Goal: Transaction & Acquisition: Subscribe to service/newsletter

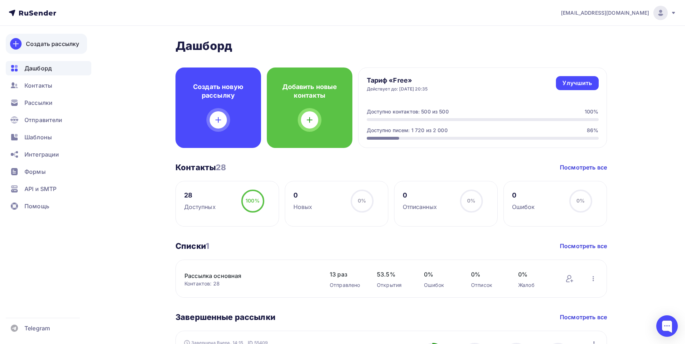
click at [46, 41] on div "Создать рассылку" at bounding box center [52, 44] width 53 height 9
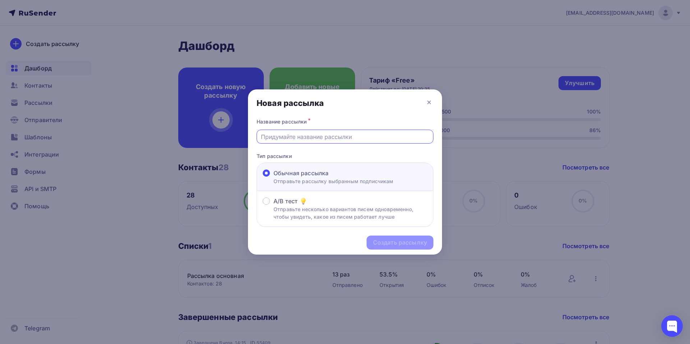
click at [289, 141] on input "text" at bounding box center [345, 137] width 169 height 9
type input "Профилактика"
click at [396, 243] on div "Создать рассылку" at bounding box center [400, 243] width 54 height 8
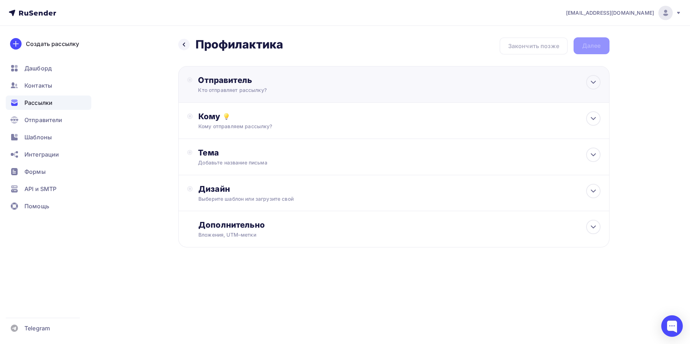
click at [214, 82] on div "Отправитель" at bounding box center [276, 80] width 156 height 10
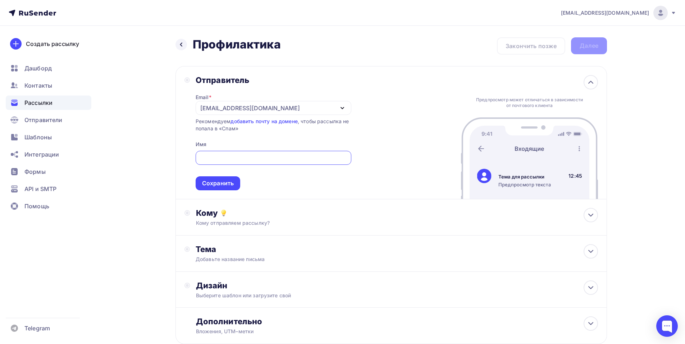
click at [215, 161] on input "text" at bounding box center [273, 158] width 147 height 9
type input "[PERSON_NAME]"
click at [214, 183] on div "Сохранить" at bounding box center [218, 183] width 32 height 8
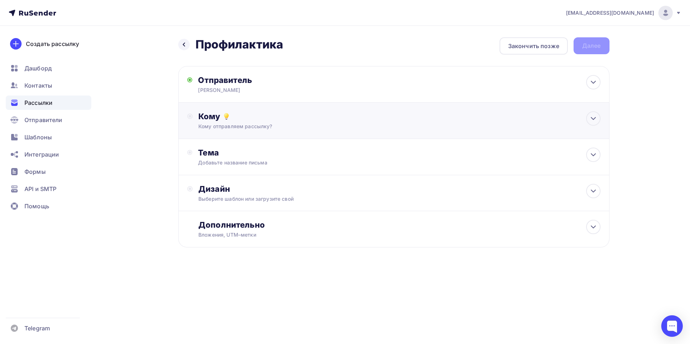
click at [212, 119] on div "Кому" at bounding box center [399, 116] width 402 height 10
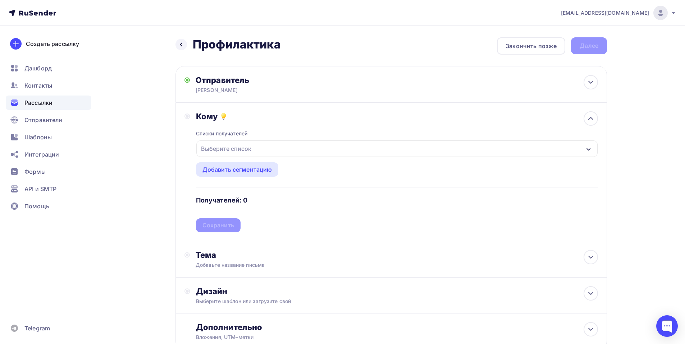
click at [222, 150] on div "Выберите список" at bounding box center [226, 148] width 56 height 13
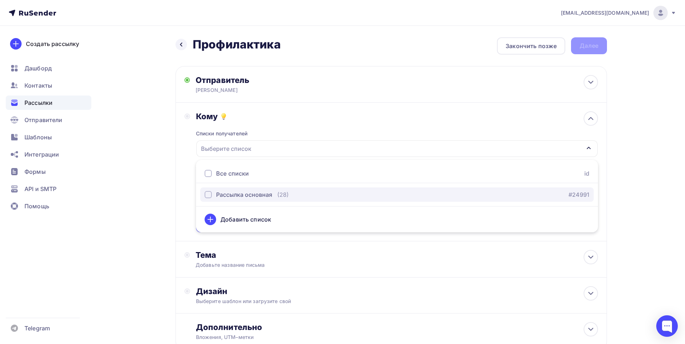
click at [220, 196] on div "Рассылка основная" at bounding box center [244, 195] width 56 height 9
click at [219, 193] on div "Рассылка основная" at bounding box center [244, 195] width 56 height 9
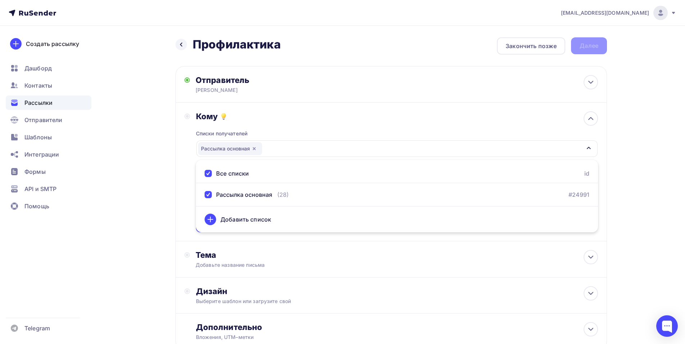
click at [194, 226] on div "Кому Списки получателей Рассылка основная Все списки id Рассылка основная (28) …" at bounding box center [391, 171] width 414 height 121
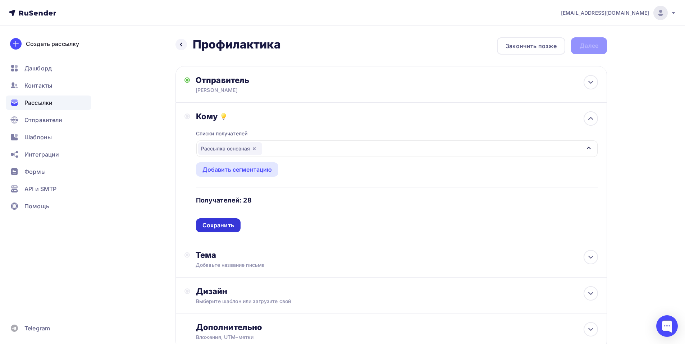
click at [223, 224] on div "Сохранить" at bounding box center [218, 225] width 32 height 8
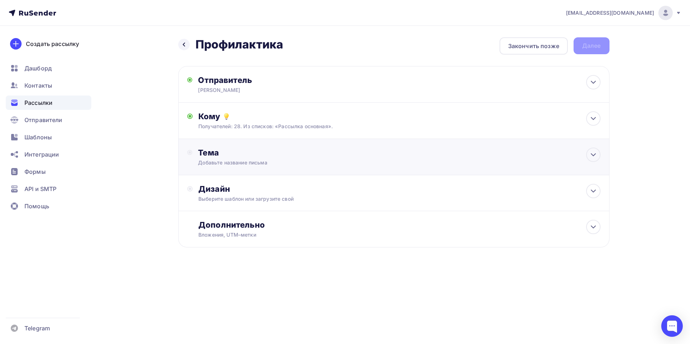
click at [220, 159] on div "Добавьте название письма" at bounding box center [262, 162] width 128 height 7
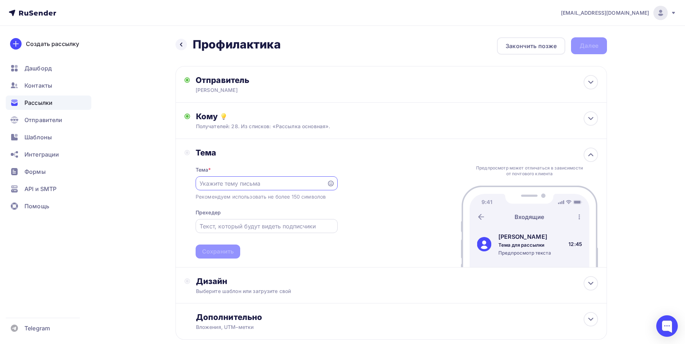
paste input "Профилактика профлист С-21"
type input "Профилактика профлист С-21"
click at [218, 250] on div "Сохранить" at bounding box center [218, 252] width 32 height 8
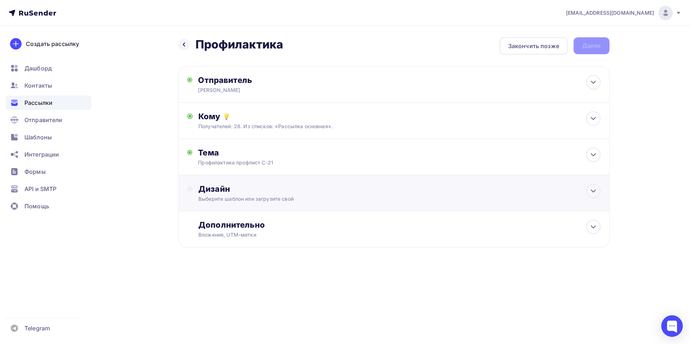
click at [211, 195] on div "Дизайн Выберите шаблон или загрузите свой" at bounding box center [399, 193] width 402 height 19
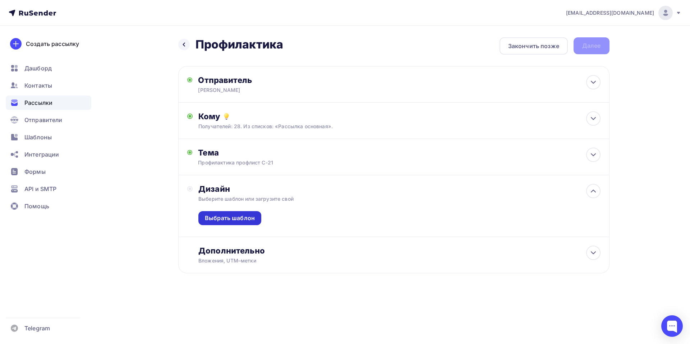
click at [234, 223] on div "Выбрать шаблон" at bounding box center [229, 218] width 63 height 14
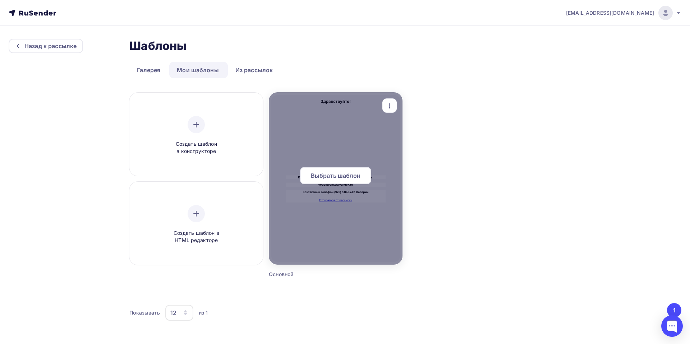
click at [336, 175] on span "Выбрать шаблон" at bounding box center [336, 176] width 50 height 9
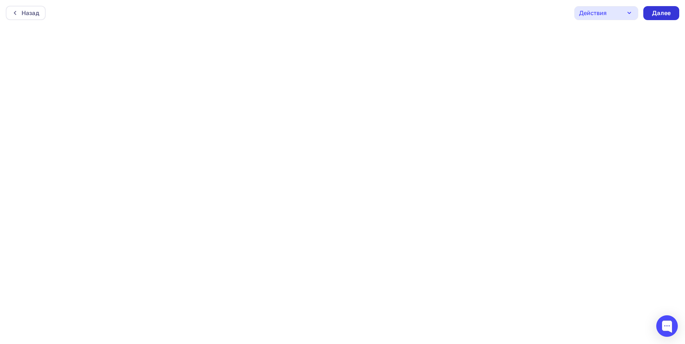
click at [659, 13] on div "Далее" at bounding box center [661, 13] width 19 height 8
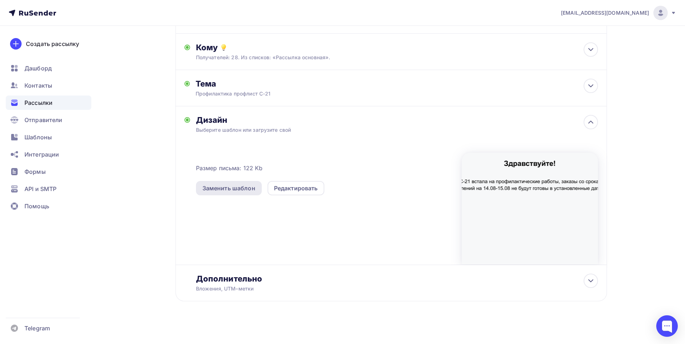
scroll to position [73, 0]
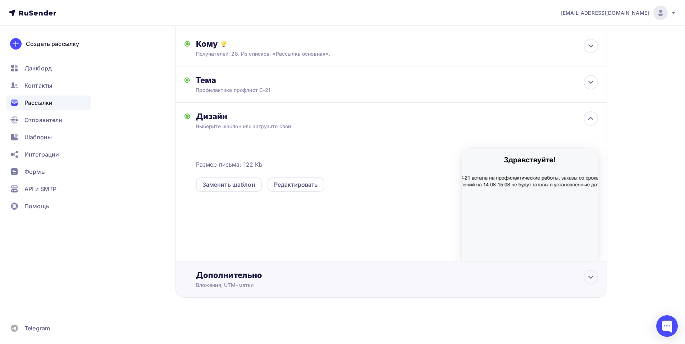
click at [235, 278] on div "Дополнительно" at bounding box center [397, 275] width 402 height 10
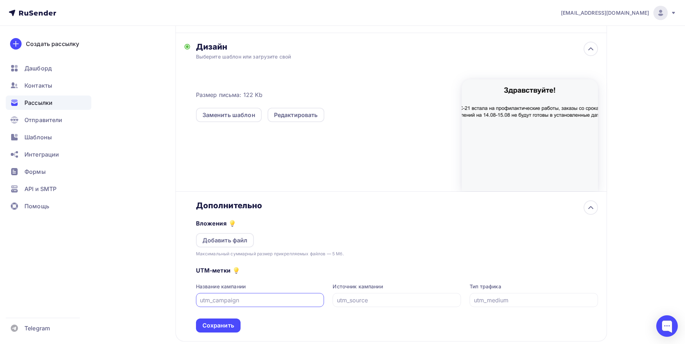
scroll to position [144, 0]
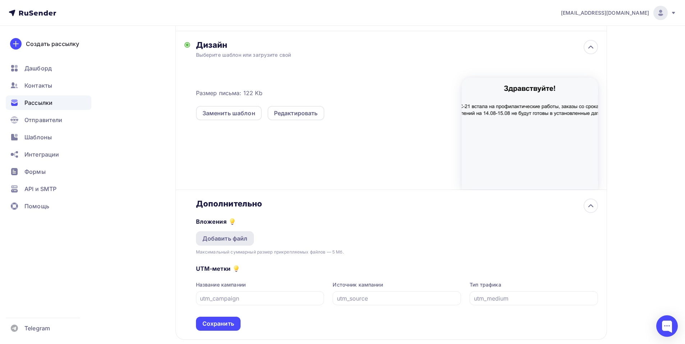
click at [221, 239] on div "Добавить файл" at bounding box center [224, 238] width 45 height 9
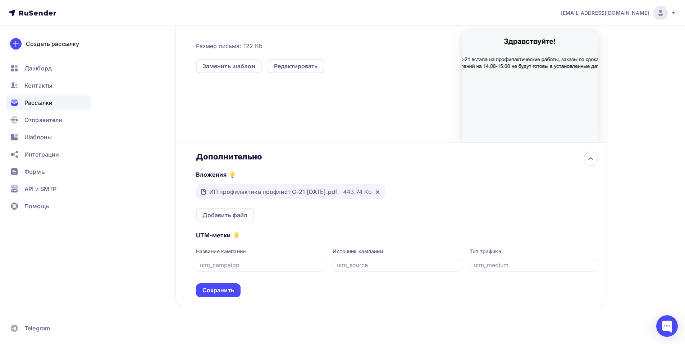
scroll to position [200, 0]
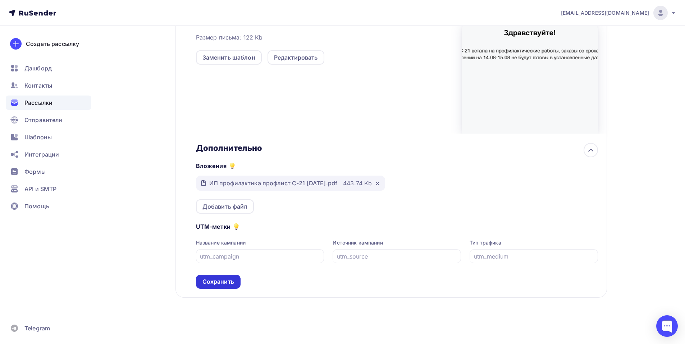
click at [222, 285] on div "Сохранить" at bounding box center [218, 282] width 32 height 8
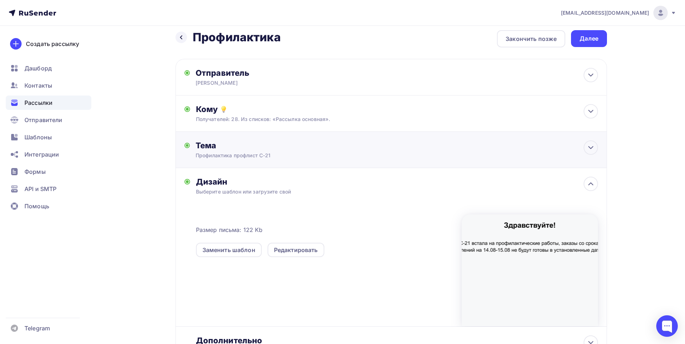
scroll to position [0, 0]
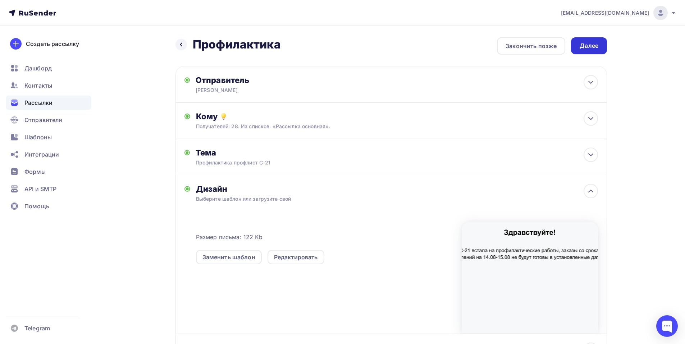
click at [595, 42] on div "Далее" at bounding box center [589, 46] width 19 height 8
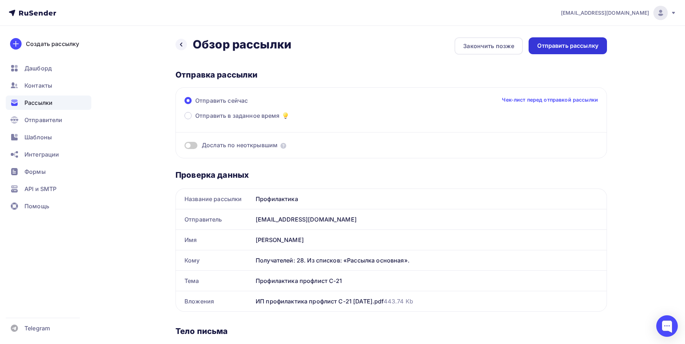
click at [562, 49] on div "Отправить рассылку" at bounding box center [567, 46] width 61 height 8
